Goal: Transaction & Acquisition: Purchase product/service

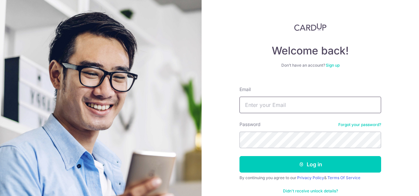
drag, startPoint x: 0, startPoint y: 0, endPoint x: 265, endPoint y: 100, distance: 283.5
click at [265, 100] on input "Email" at bounding box center [310, 104] width 142 height 16
type input "[EMAIL_ADDRESS][MEDICAL_DATA][DOMAIN_NAME]"
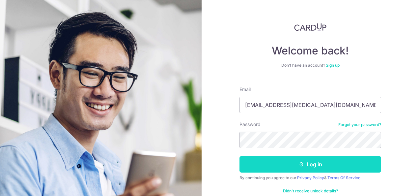
click at [309, 161] on button "Log in" at bounding box center [310, 164] width 142 height 16
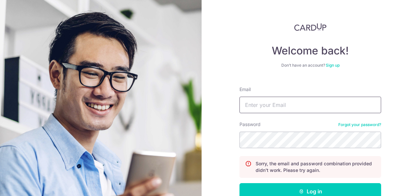
click at [253, 109] on input "Email" at bounding box center [310, 104] width 142 height 16
type input "[EMAIL_ADDRESS][MEDICAL_DATA][DOMAIN_NAME]"
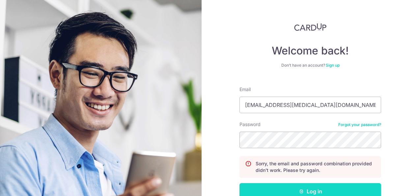
click at [301, 191] on icon "submit" at bounding box center [301, 190] width 5 height 5
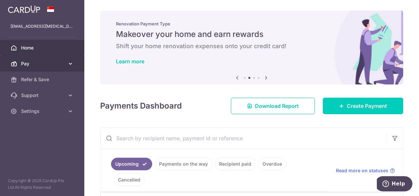
click at [58, 64] on span "Pay" at bounding box center [42, 63] width 43 height 7
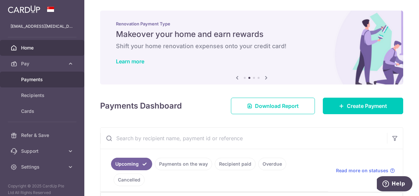
click at [45, 77] on span "Payments" at bounding box center [42, 79] width 43 height 7
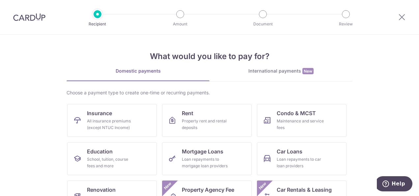
click at [406, 16] on div at bounding box center [401, 17] width 34 height 34
click at [406, 19] on div at bounding box center [401, 17] width 34 height 34
click at [401, 17] on icon at bounding box center [402, 17] width 8 height 8
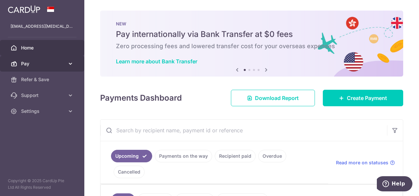
click at [46, 63] on span "Pay" at bounding box center [42, 63] width 43 height 7
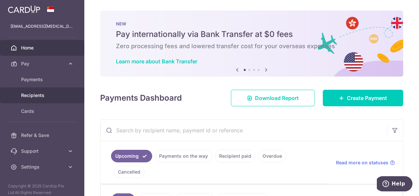
click at [40, 92] on span "Recipients" at bounding box center [42, 95] width 43 height 7
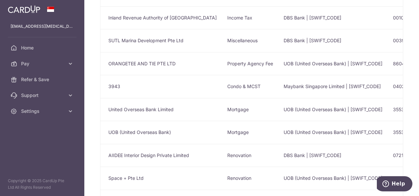
scroll to position [99, 0]
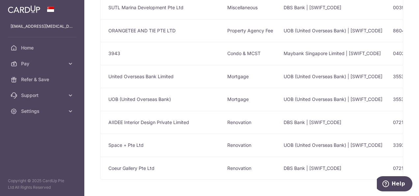
click at [295, 121] on td "DBS Bank | [SWIFT_CODE]" at bounding box center [332, 122] width 109 height 23
click at [177, 123] on td "AIIDEE Interior Design Private Limited" at bounding box center [160, 122] width 121 height 23
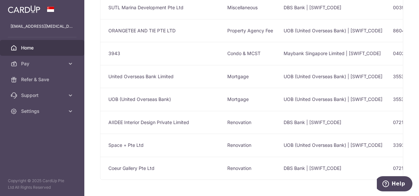
click at [30, 47] on span "Home" at bounding box center [42, 47] width 43 height 7
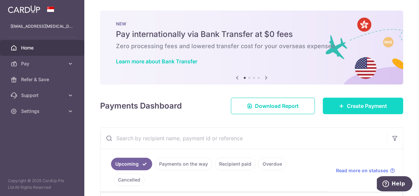
click at [355, 106] on span "Create Payment" at bounding box center [367, 106] width 40 height 8
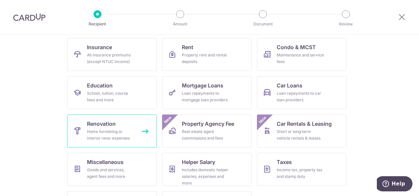
scroll to position [99, 0]
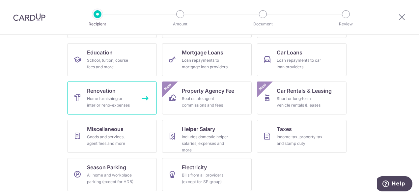
click at [118, 93] on link "Renovation Home furnishing or interior reno-expenses" at bounding box center [112, 97] width 90 height 33
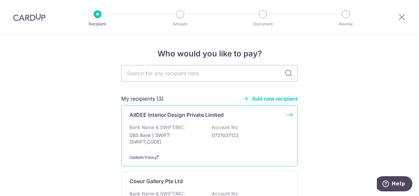
click at [205, 140] on div "Bank Name & SWIFT/BIC: DBS Bank | SWIFT: [SWIFT_CODE] Account No: 0721037122" at bounding box center [209, 136] width 160 height 24
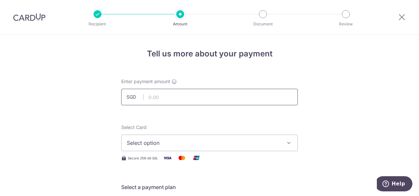
click at [170, 96] on input "text" at bounding box center [209, 97] width 176 height 16
type input "9,640.00"
click at [160, 141] on span "Select option" at bounding box center [203, 143] width 153 height 8
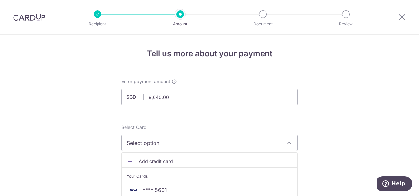
scroll to position [66, 0]
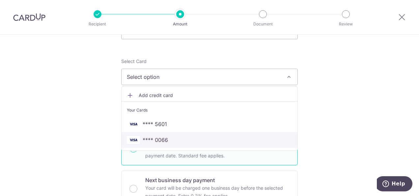
click at [161, 140] on span "**** 0066" at bounding box center [155, 140] width 25 height 8
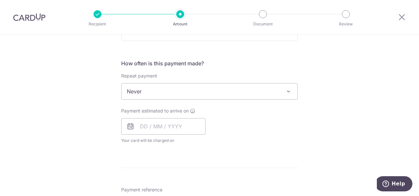
scroll to position [230, 0]
click at [153, 126] on input "text" at bounding box center [163, 126] width 84 height 16
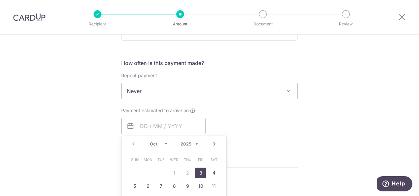
click at [199, 171] on link "3" at bounding box center [200, 172] width 11 height 11
type input "03/10/2025"
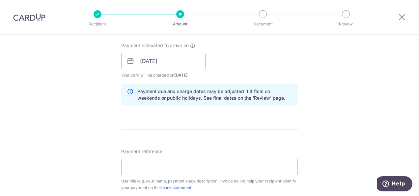
scroll to position [296, 0]
click at [147, 164] on input "Payment reference" at bounding box center [209, 165] width 176 height 16
paste input "I2024042511R2MS3"
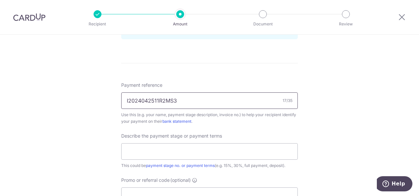
scroll to position [362, 0]
type input "I2024042511R2MS3"
click at [176, 150] on input "text" at bounding box center [209, 150] width 176 height 16
paste input "Payment Milestone 3 - cumulative 7"
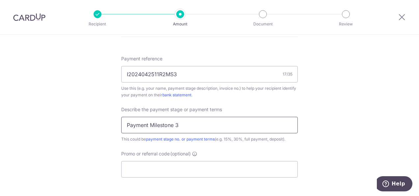
scroll to position [428, 0]
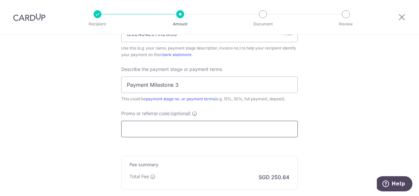
click at [161, 126] on input "Promo or referral code (optional)" at bounding box center [209, 128] width 176 height 16
click at [182, 84] on input "Payment Milestone 3" at bounding box center [209, 84] width 176 height 16
type input "Payment Milestone 3 - 20%"
click at [198, 130] on input "Promo or referral code (optional)" at bounding box center [209, 128] width 176 height 16
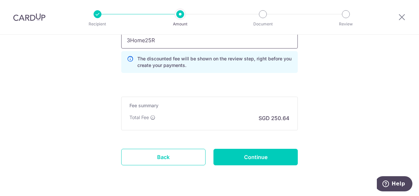
scroll to position [533, 0]
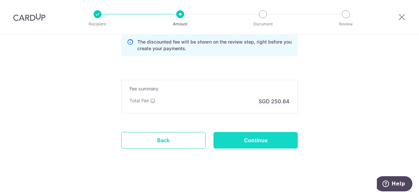
type input "3Home25R"
click at [275, 137] on input "Continue" at bounding box center [255, 140] width 84 height 16
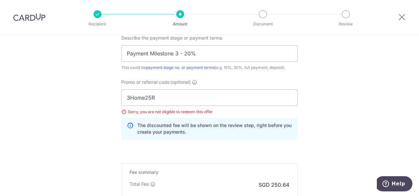
scroll to position [466, 0]
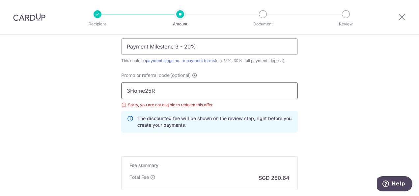
click at [167, 91] on input "3Home25R" at bounding box center [209, 90] width 176 height 16
type input "3"
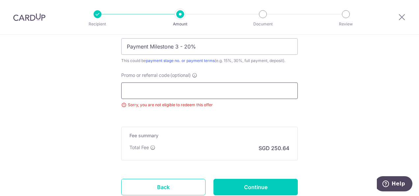
type input "r"
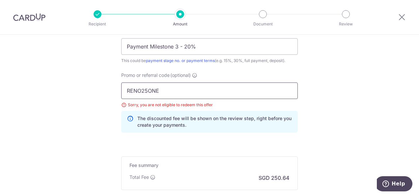
scroll to position [542, 0]
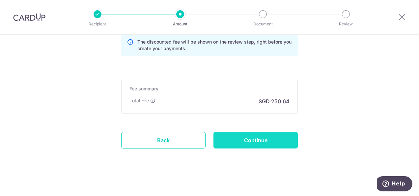
type input "RENO25ONE"
click at [253, 140] on input "Continue" at bounding box center [255, 140] width 84 height 16
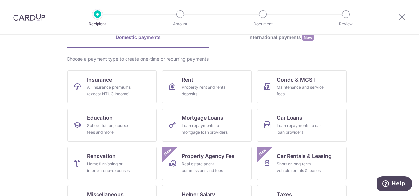
scroll to position [99, 0]
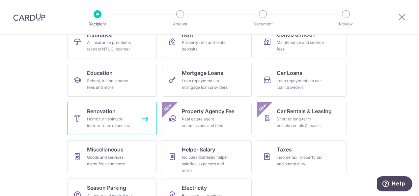
click at [97, 119] on div "Home furnishing or interior reno-expenses" at bounding box center [110, 122] width 47 height 13
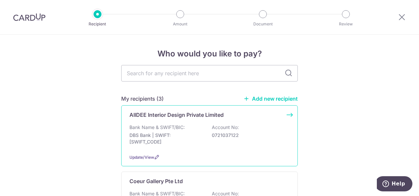
click at [189, 132] on p "DBS Bank | SWIFT: DBSSSGSGXXX" at bounding box center [166, 138] width 74 height 13
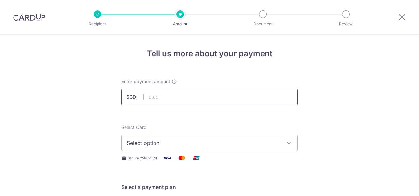
click at [171, 93] on input "text" at bounding box center [209, 97] width 176 height 16
type input "9,640.00"
click at [175, 143] on span "Select option" at bounding box center [203, 143] width 153 height 8
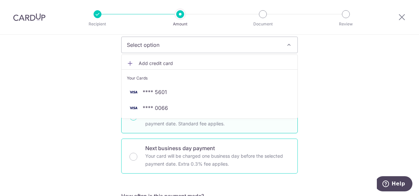
scroll to position [99, 0]
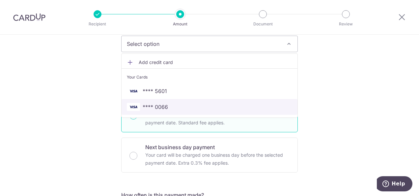
drag, startPoint x: 163, startPoint y: 107, endPoint x: 265, endPoint y: 129, distance: 104.5
click at [163, 107] on span "**** 0066" at bounding box center [155, 107] width 25 height 8
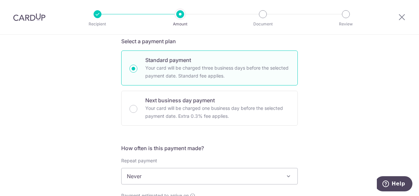
scroll to position [197, 0]
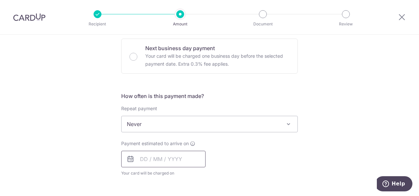
click at [163, 159] on input "text" at bounding box center [163, 158] width 84 height 16
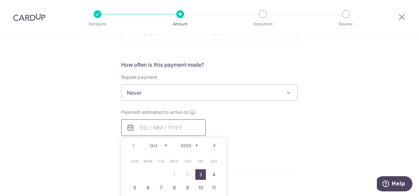
scroll to position [263, 0]
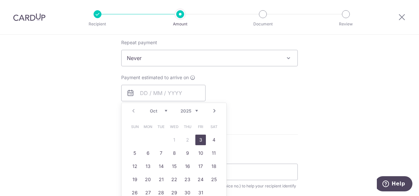
click at [200, 139] on link "3" at bounding box center [200, 139] width 11 height 11
type input "03/10/2025"
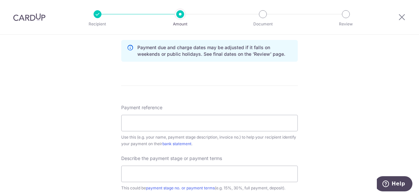
scroll to position [395, 0]
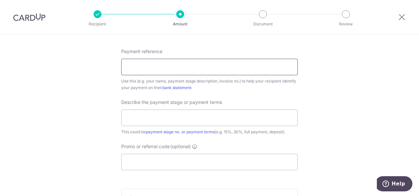
click at [161, 63] on input "Payment reference" at bounding box center [209, 67] width 176 height 16
paste input "I2024042511R2MS3"
type input "I2024042511R2MS3"
click at [149, 117] on input "text" at bounding box center [209, 117] width 176 height 16
paste input "Payment Milestone 3"
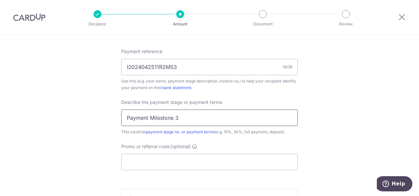
type input "Payment Milestone 3 - 20%"
type input "RENO25ONE"
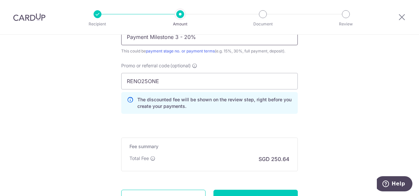
scroll to position [533, 0]
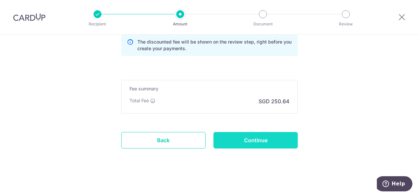
click at [244, 140] on input "Continue" at bounding box center [255, 140] width 84 height 16
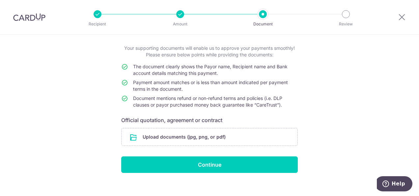
scroll to position [40, 0]
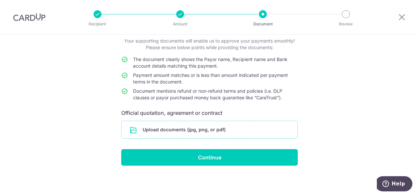
click at [190, 126] on input "file" at bounding box center [209, 129] width 176 height 17
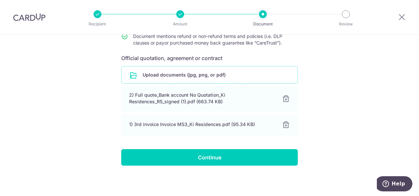
scroll to position [95, 0]
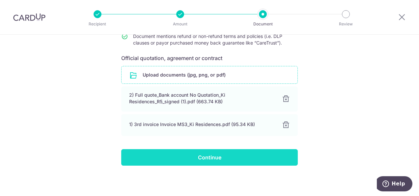
click at [213, 158] on input "Continue" at bounding box center [209, 157] width 176 height 16
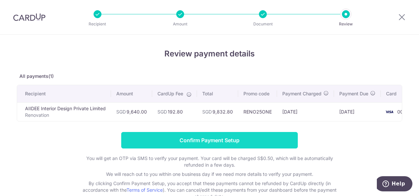
click at [217, 145] on input "Confirm Payment Setup" at bounding box center [209, 140] width 176 height 16
